Goal: Find contact information

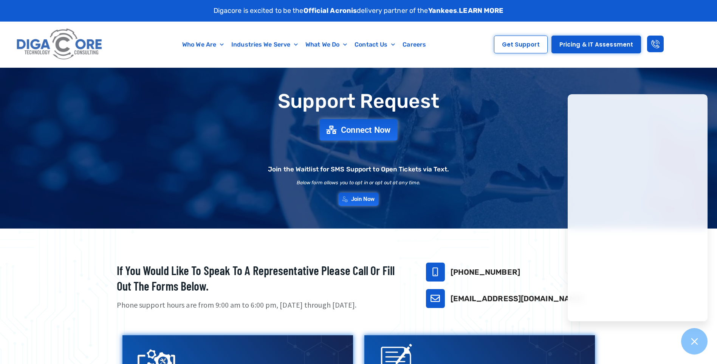
click at [358, 130] on span "Connect Now" at bounding box center [366, 129] width 50 height 8
click at [350, 199] on span "Join Now" at bounding box center [358, 199] width 36 height 6
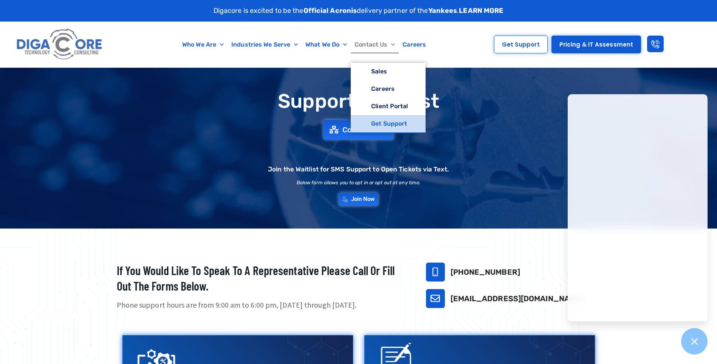
click at [377, 43] on link "Contact Us" at bounding box center [375, 44] width 48 height 17
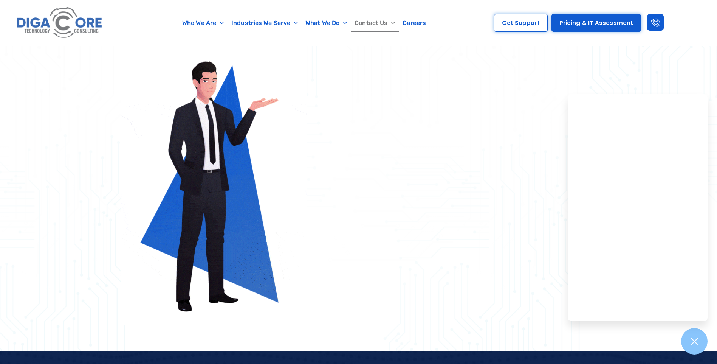
scroll to position [286, 0]
